Goal: Information Seeking & Learning: Find specific fact

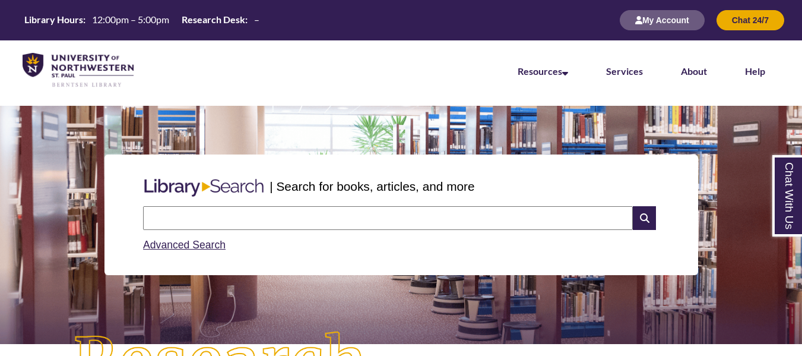
click at [521, 216] on input "text" at bounding box center [388, 218] width 490 height 24
type input "**********"
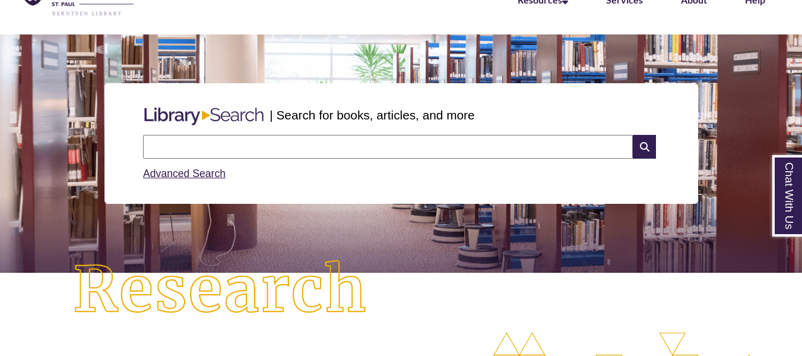
click at [223, 144] on input "text" at bounding box center [388, 147] width 490 height 24
type input "******"
